Goal: Task Accomplishment & Management: Complete application form

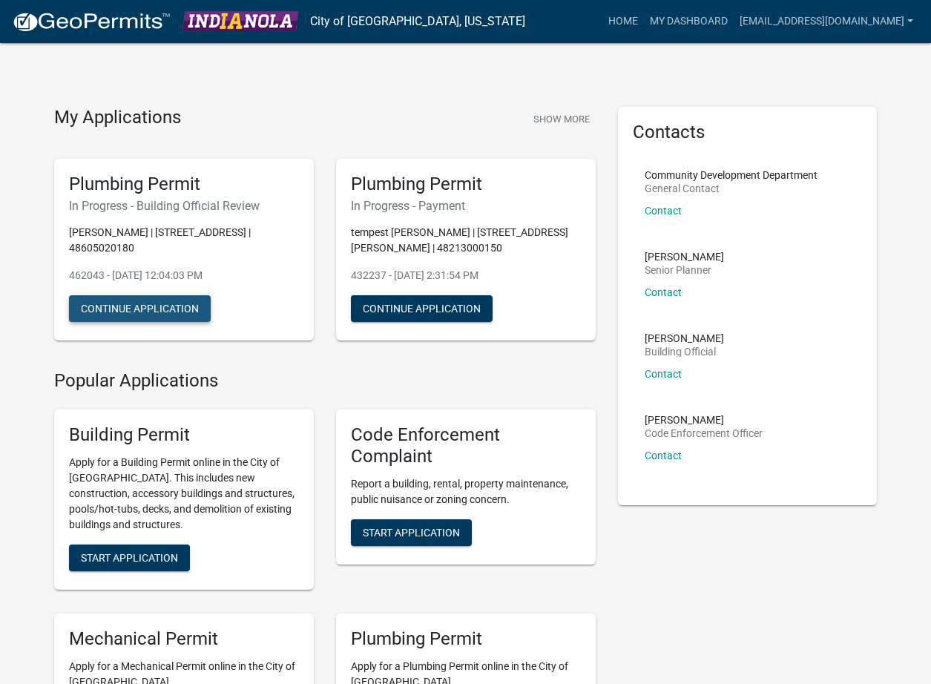
click at [159, 295] on button "Continue Application" at bounding box center [140, 308] width 142 height 27
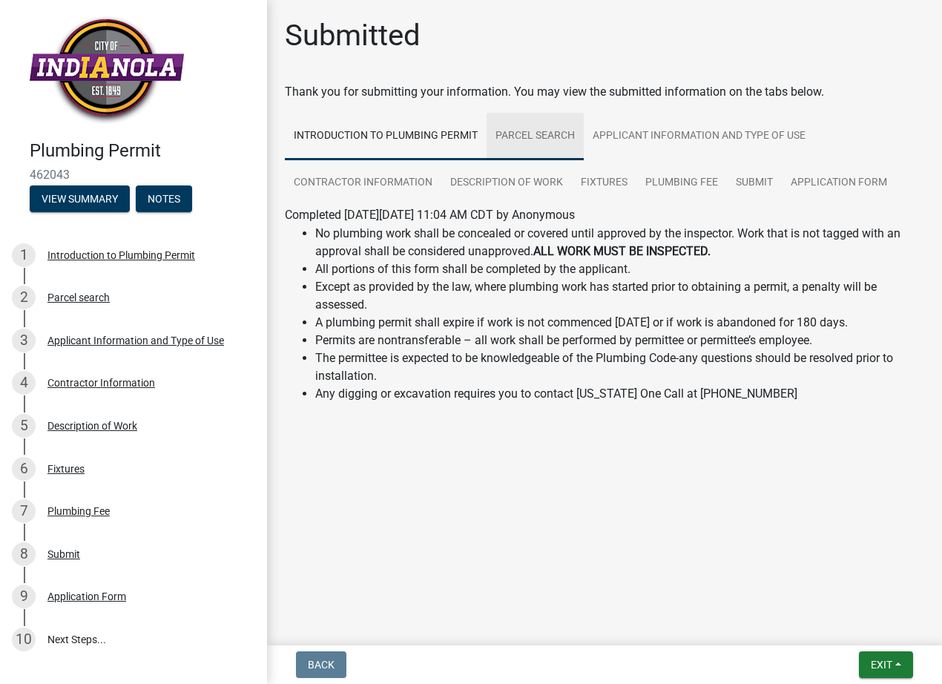
click at [505, 142] on link "Parcel search" at bounding box center [535, 136] width 97 height 47
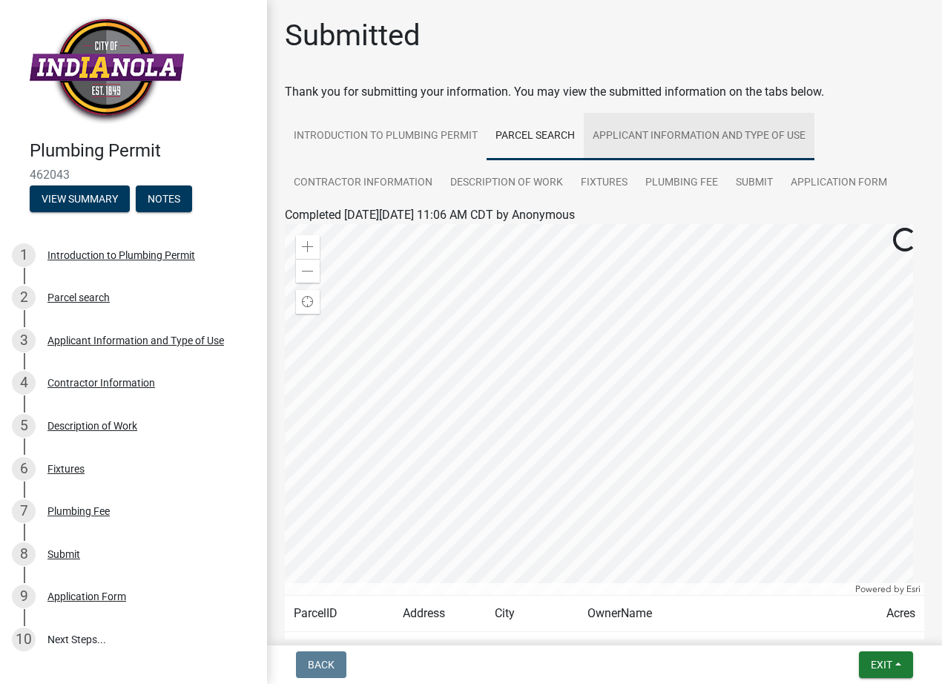
click at [641, 140] on link "Applicant Information and Type of Use" at bounding box center [699, 136] width 231 height 47
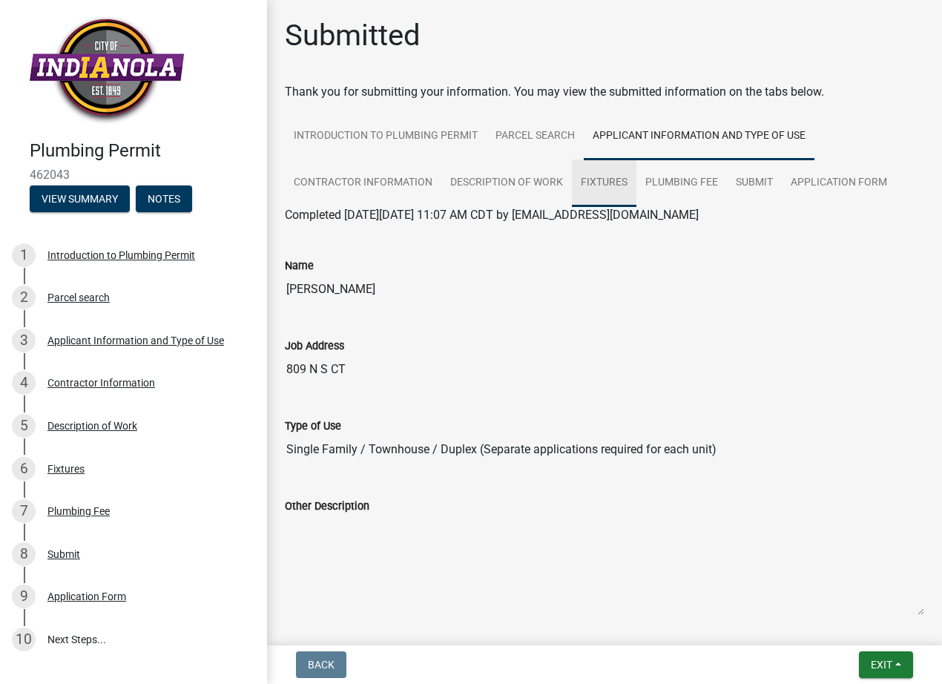
click at [601, 188] on link "Fixtures" at bounding box center [604, 182] width 65 height 47
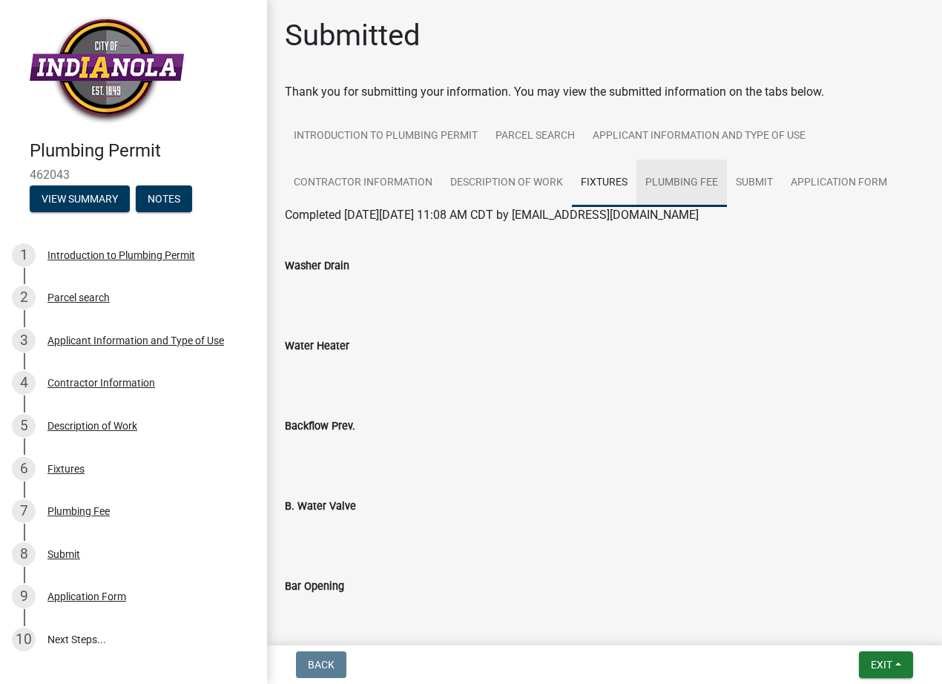
click at [655, 184] on link "Plumbing Fee" at bounding box center [681, 182] width 90 height 47
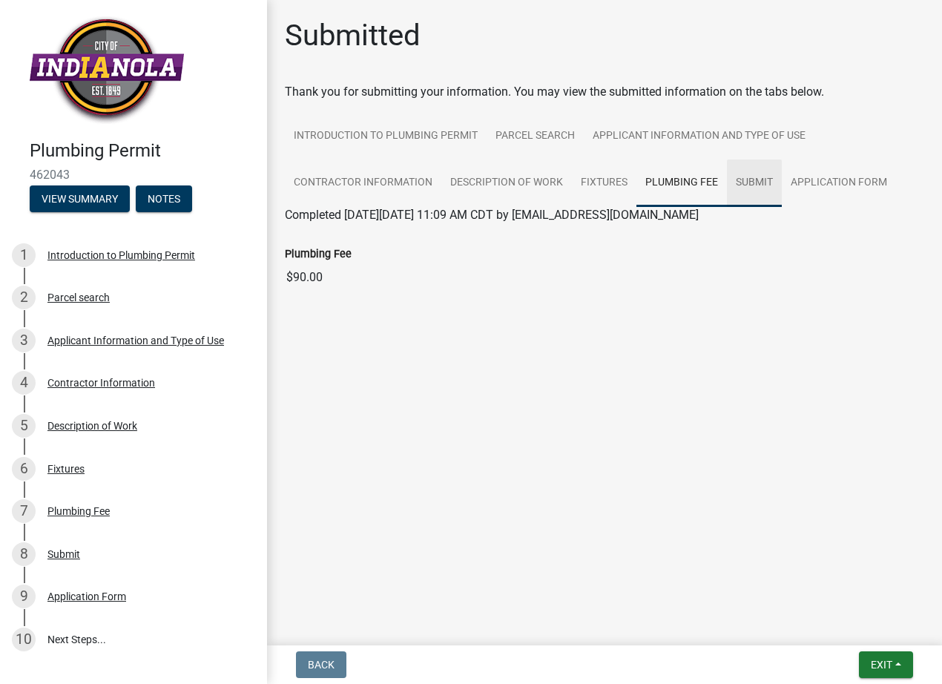
click at [756, 175] on link "Submit" at bounding box center [754, 182] width 55 height 47
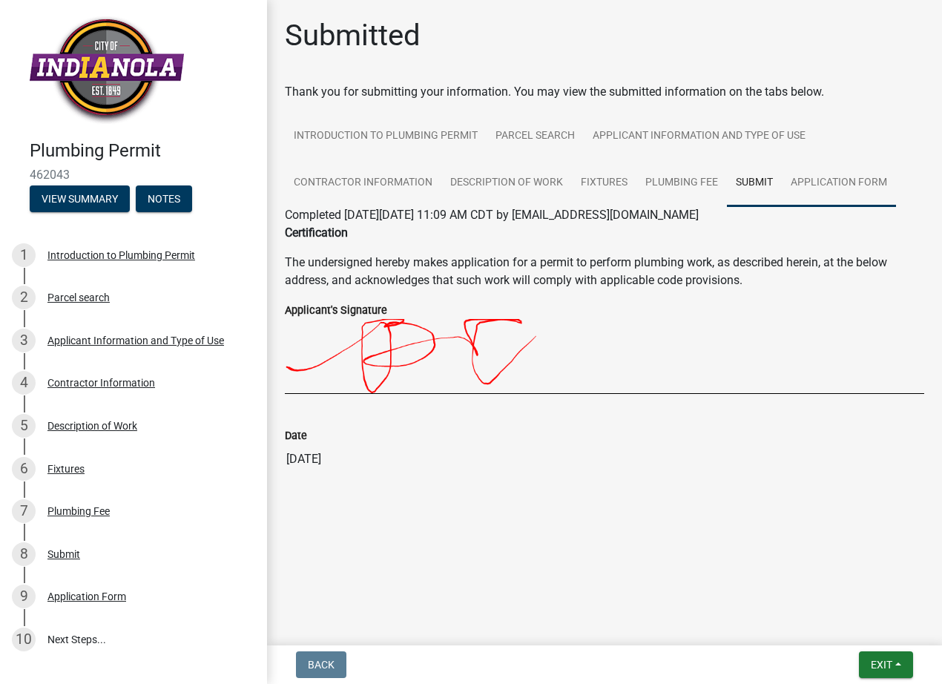
click at [840, 185] on link "Application Form" at bounding box center [839, 182] width 114 height 47
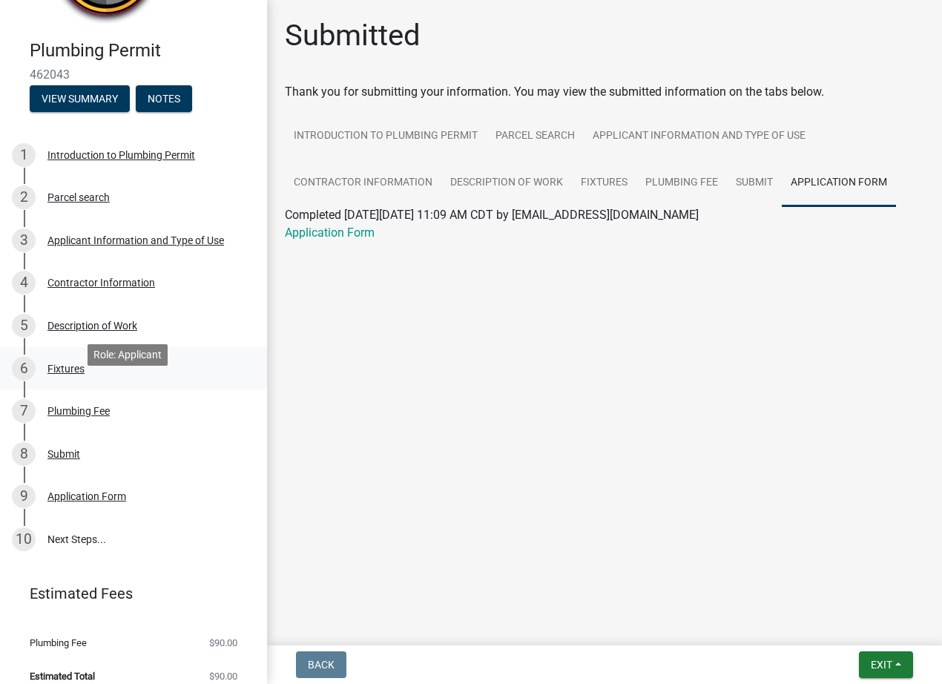
scroll to position [115, 0]
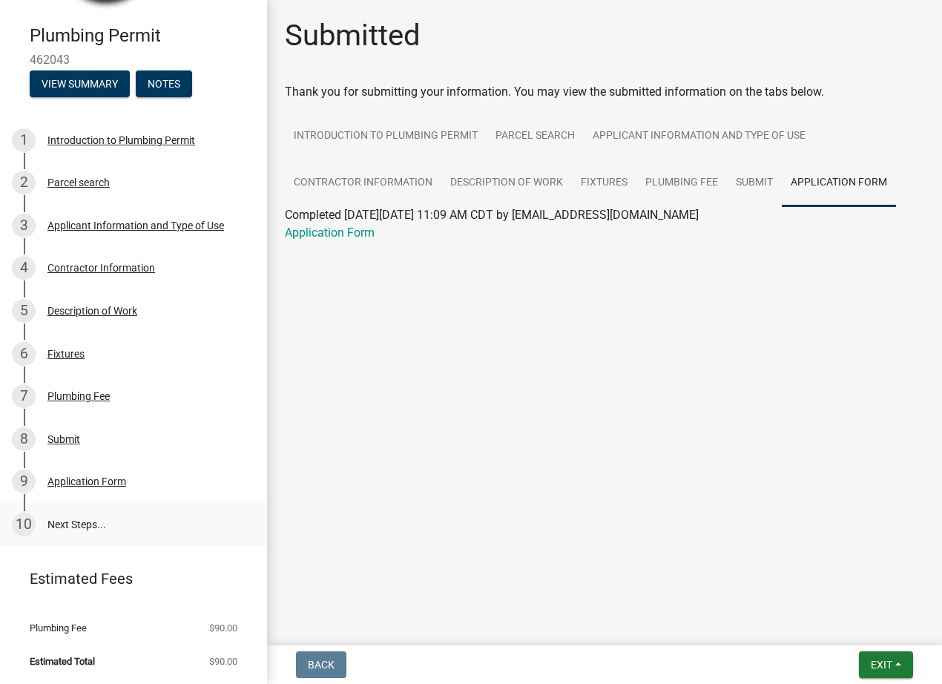
click at [81, 523] on link "10 Next Steps..." at bounding box center [133, 524] width 267 height 43
click at [57, 524] on link "10 Next Steps..." at bounding box center [133, 524] width 267 height 43
click at [65, 476] on div "Application Form" at bounding box center [86, 481] width 79 height 10
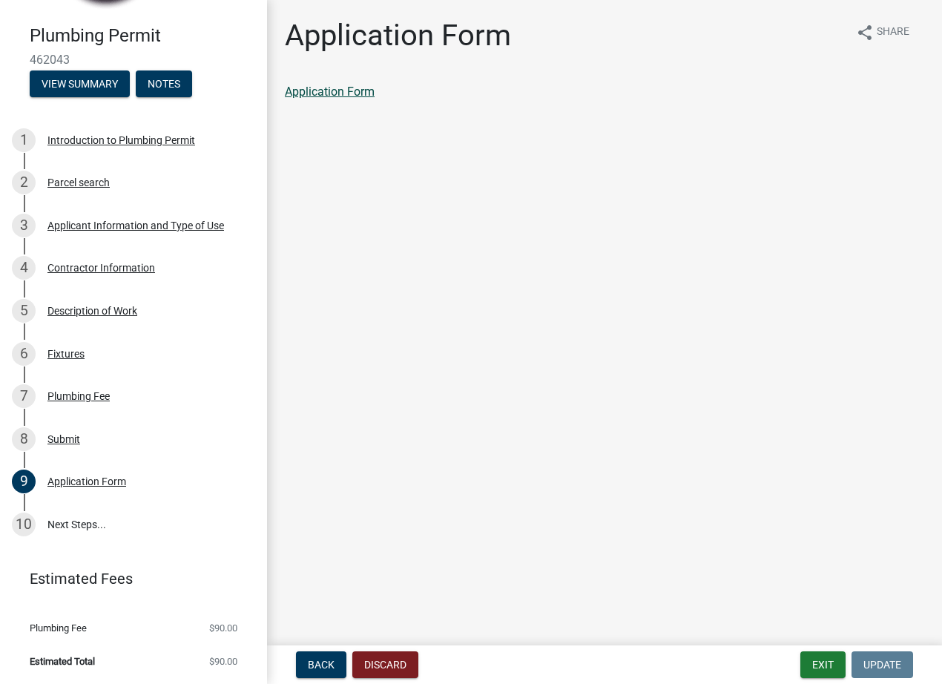
click at [312, 87] on link "Application Form" at bounding box center [330, 92] width 90 height 14
click at [59, 518] on link "10 Next Steps..." at bounding box center [133, 524] width 267 height 43
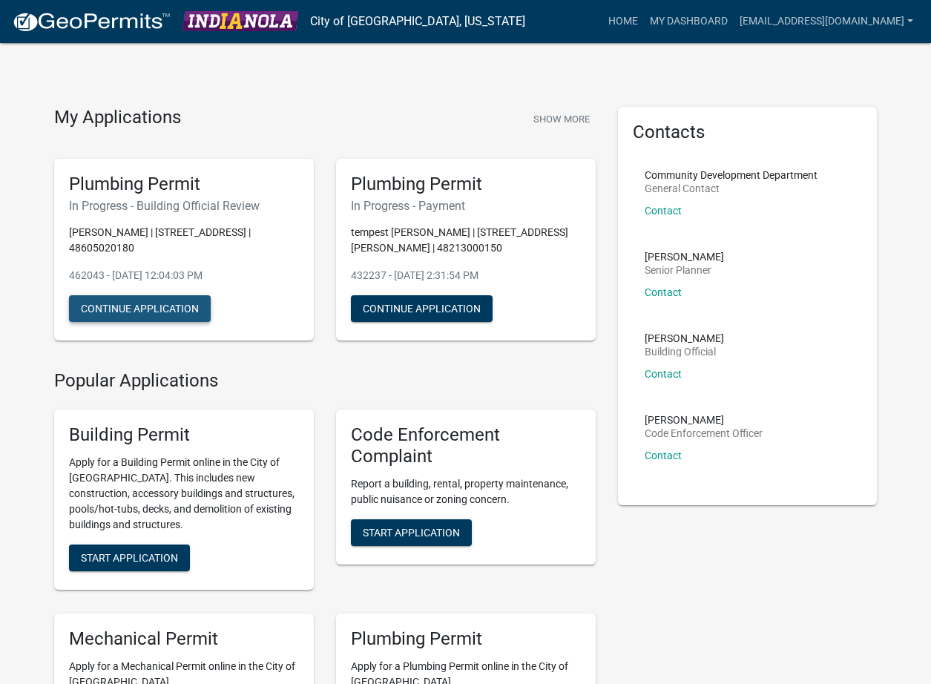
click at [139, 297] on button "Continue Application" at bounding box center [140, 308] width 142 height 27
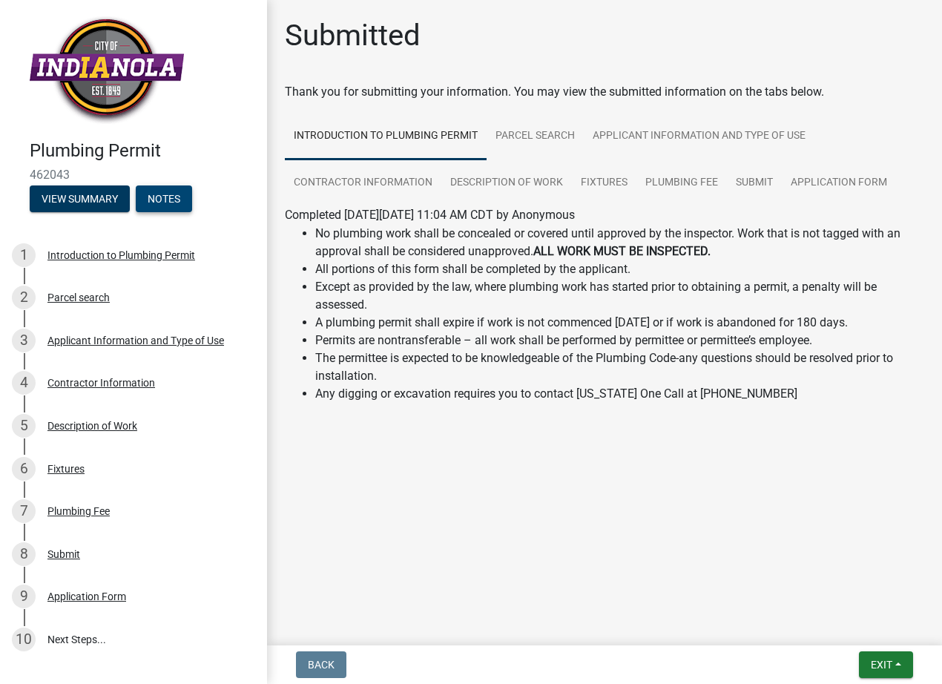
click at [168, 203] on button "Notes" at bounding box center [164, 198] width 56 height 27
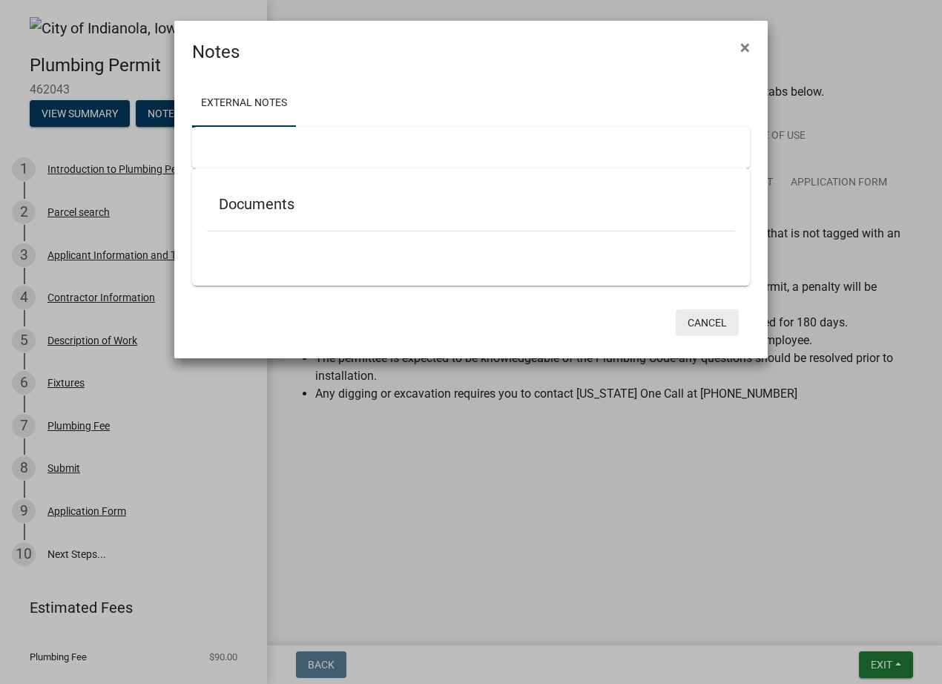
click at [702, 315] on button "Cancel" at bounding box center [707, 322] width 63 height 27
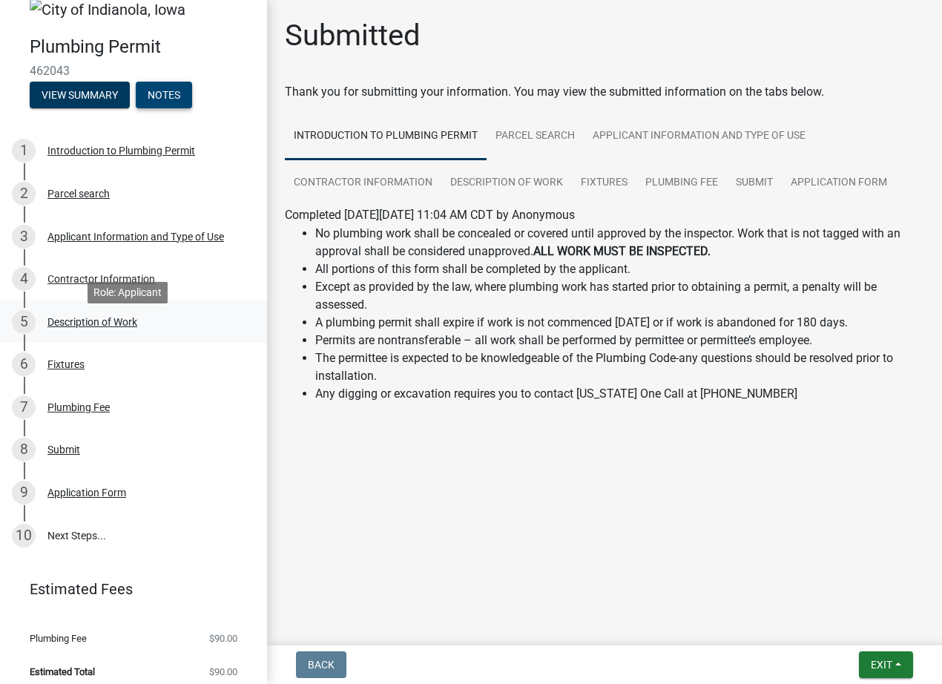
scroll to position [29, 0]
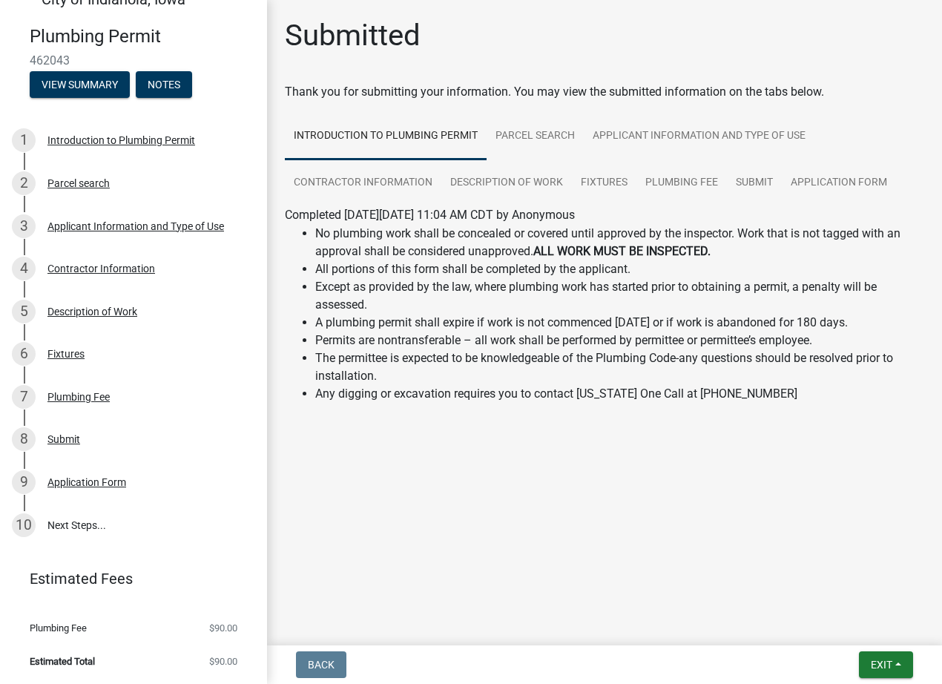
click at [77, 657] on span "Estimated Total" at bounding box center [62, 661] width 65 height 10
drag, startPoint x: 169, startPoint y: 662, endPoint x: 226, endPoint y: 654, distance: 57.7
click at [170, 661] on li "Estimated Total $90.00" at bounding box center [133, 660] width 267 height 33
click at [72, 581] on link "Estimated Fees" at bounding box center [127, 579] width 231 height 30
click at [68, 514] on link "10 Next Steps..." at bounding box center [133, 525] width 267 height 43
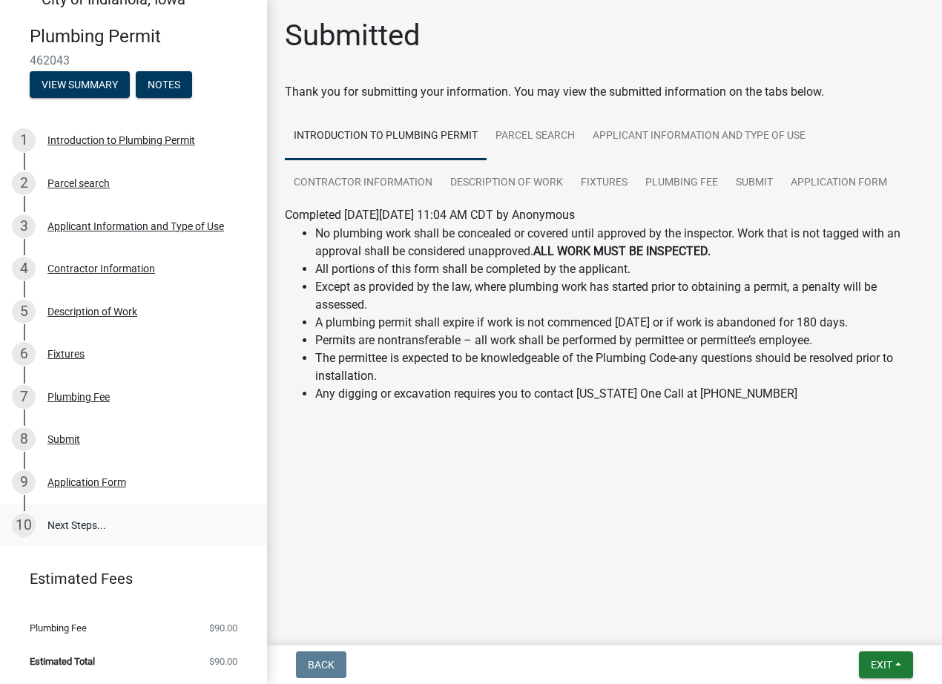
click at [68, 518] on link "10 Next Steps..." at bounding box center [133, 525] width 267 height 43
click at [73, 522] on link "10 Next Steps..." at bounding box center [133, 525] width 267 height 43
click at [74, 522] on link "10 Next Steps..." at bounding box center [133, 525] width 267 height 43
click at [77, 522] on link "10 Next Steps..." at bounding box center [133, 525] width 267 height 43
click at [105, 484] on div "Application Form" at bounding box center [86, 482] width 79 height 10
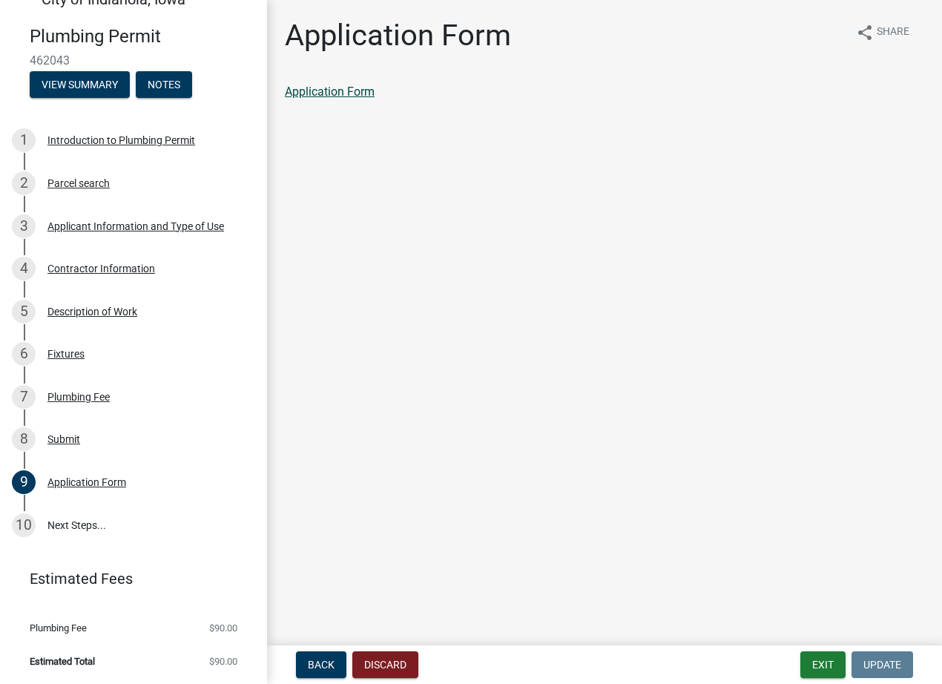
click at [312, 88] on div "Application Form" at bounding box center [604, 92] width 639 height 18
click at [79, 185] on div "Parcel search" at bounding box center [78, 183] width 62 height 10
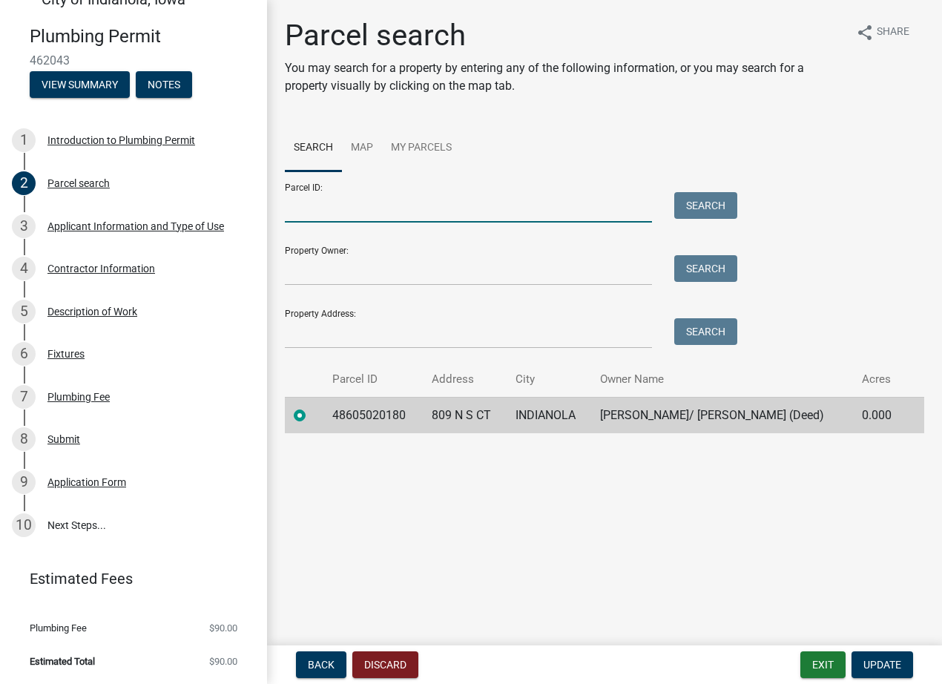
click at [504, 196] on input "Parcel ID:" at bounding box center [468, 207] width 367 height 30
